Goal: Ask a question

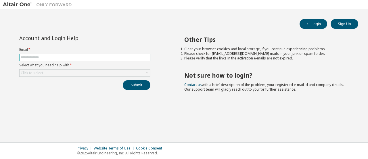
drag, startPoint x: 0, startPoint y: 0, endPoint x: 91, endPoint y: 57, distance: 107.8
click at [91, 57] on input "text" at bounding box center [85, 57] width 128 height 5
type input "**********"
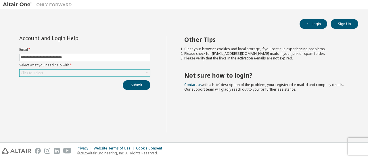
click at [85, 72] on div "Click to select" at bounding box center [85, 72] width 131 height 7
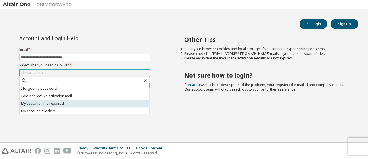
scroll to position [16, 0]
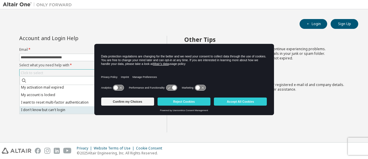
click at [74, 109] on li "I don't know but can't login" at bounding box center [85, 109] width 130 height 7
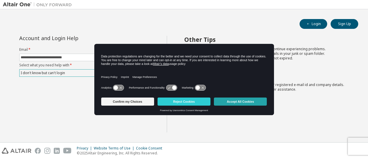
click at [231, 103] on button "Accept All Cookies" at bounding box center [240, 101] width 53 height 8
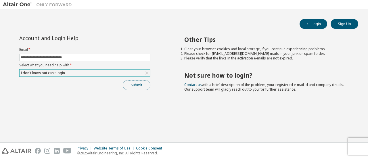
click at [138, 85] on button "Submit" at bounding box center [137, 85] width 28 height 10
click at [140, 84] on button "Submit" at bounding box center [137, 85] width 28 height 10
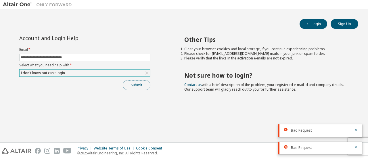
click at [141, 85] on button "Submit" at bounding box center [137, 85] width 28 height 10
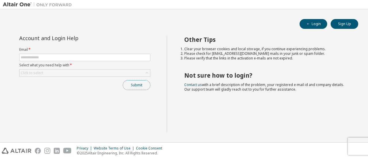
click at [144, 85] on button "Submit" at bounding box center [137, 85] width 28 height 10
